Goal: Information Seeking & Learning: Learn about a topic

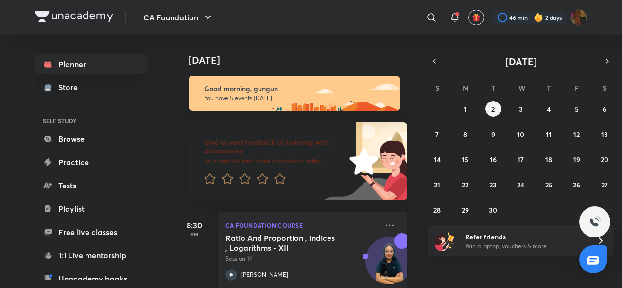
scroll to position [327, 0]
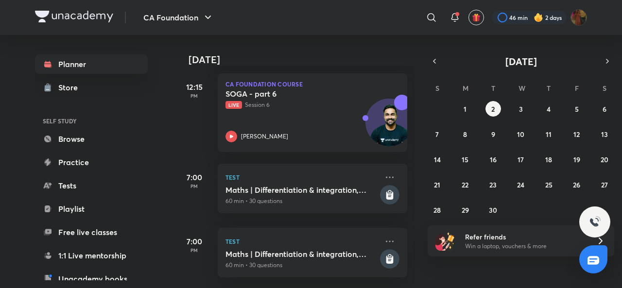
click at [486, 101] on button "2" at bounding box center [494, 109] width 16 height 16
